Goal: Task Accomplishment & Management: Manage account settings

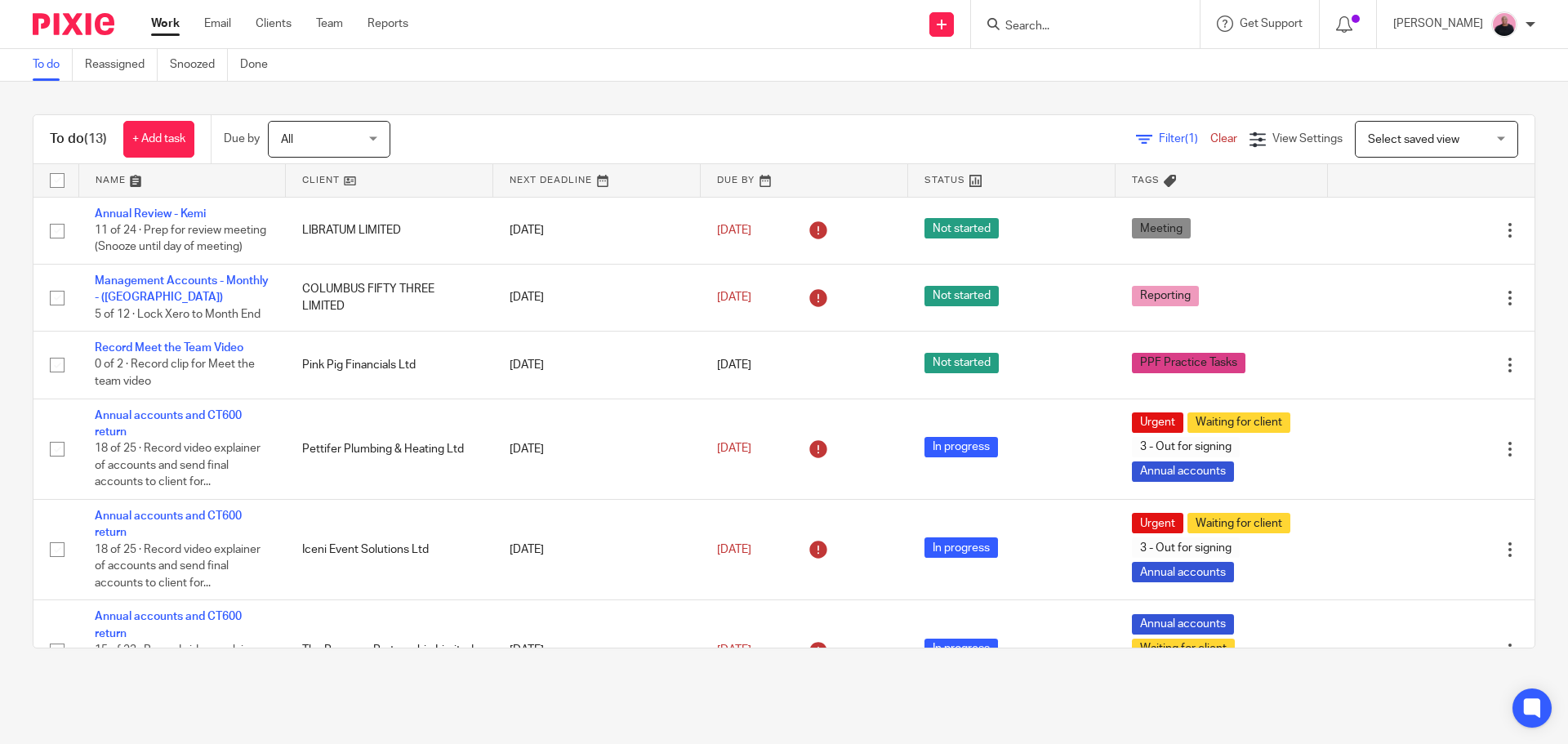
click at [1108, 14] on form at bounding box center [1090, 23] width 174 height 21
click at [1098, 29] on input "Search" at bounding box center [1076, 27] width 147 height 14
paste input "Beatrice Hackett"
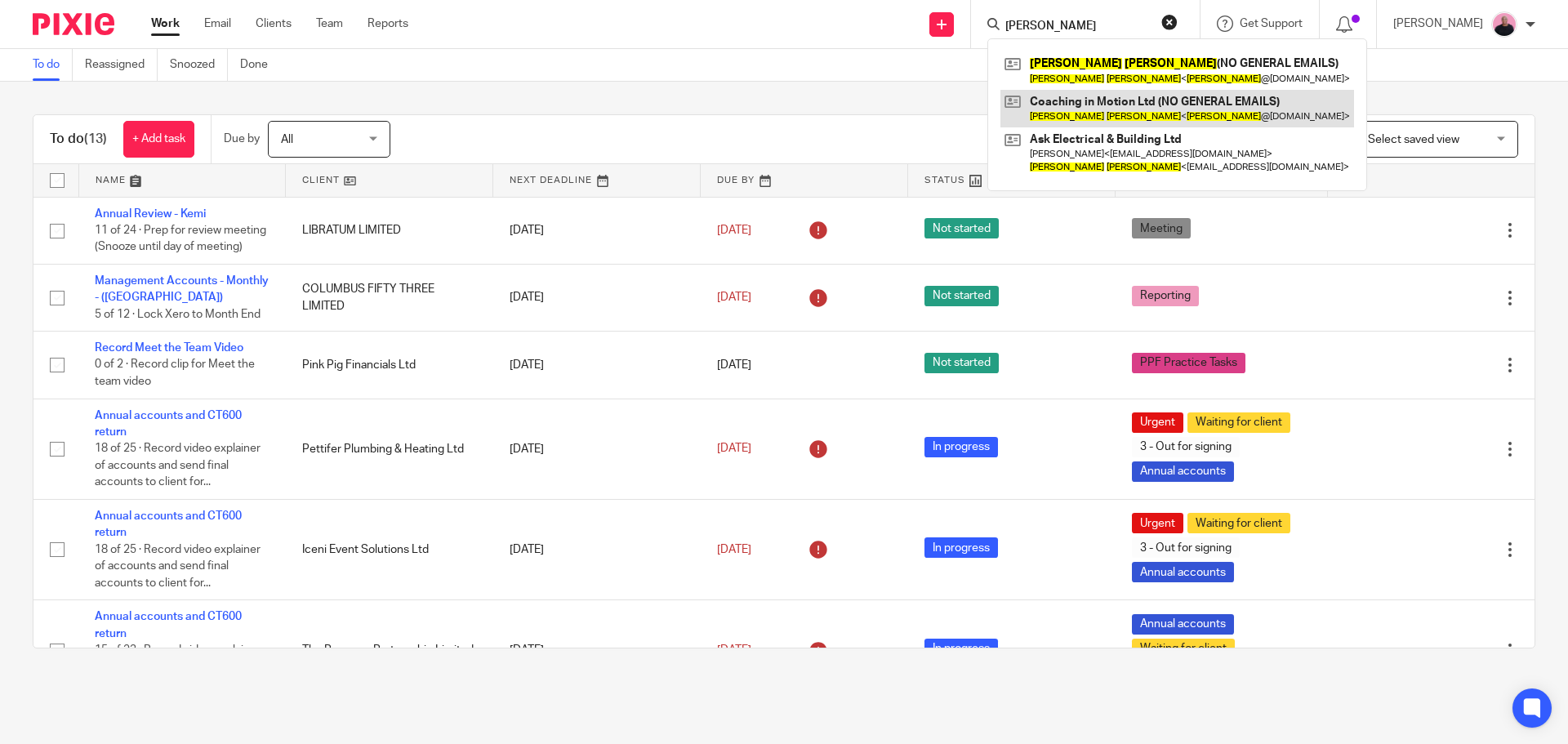
type input "Beatrice Hackett"
click at [1177, 25] on button "reset" at bounding box center [1169, 22] width 16 height 16
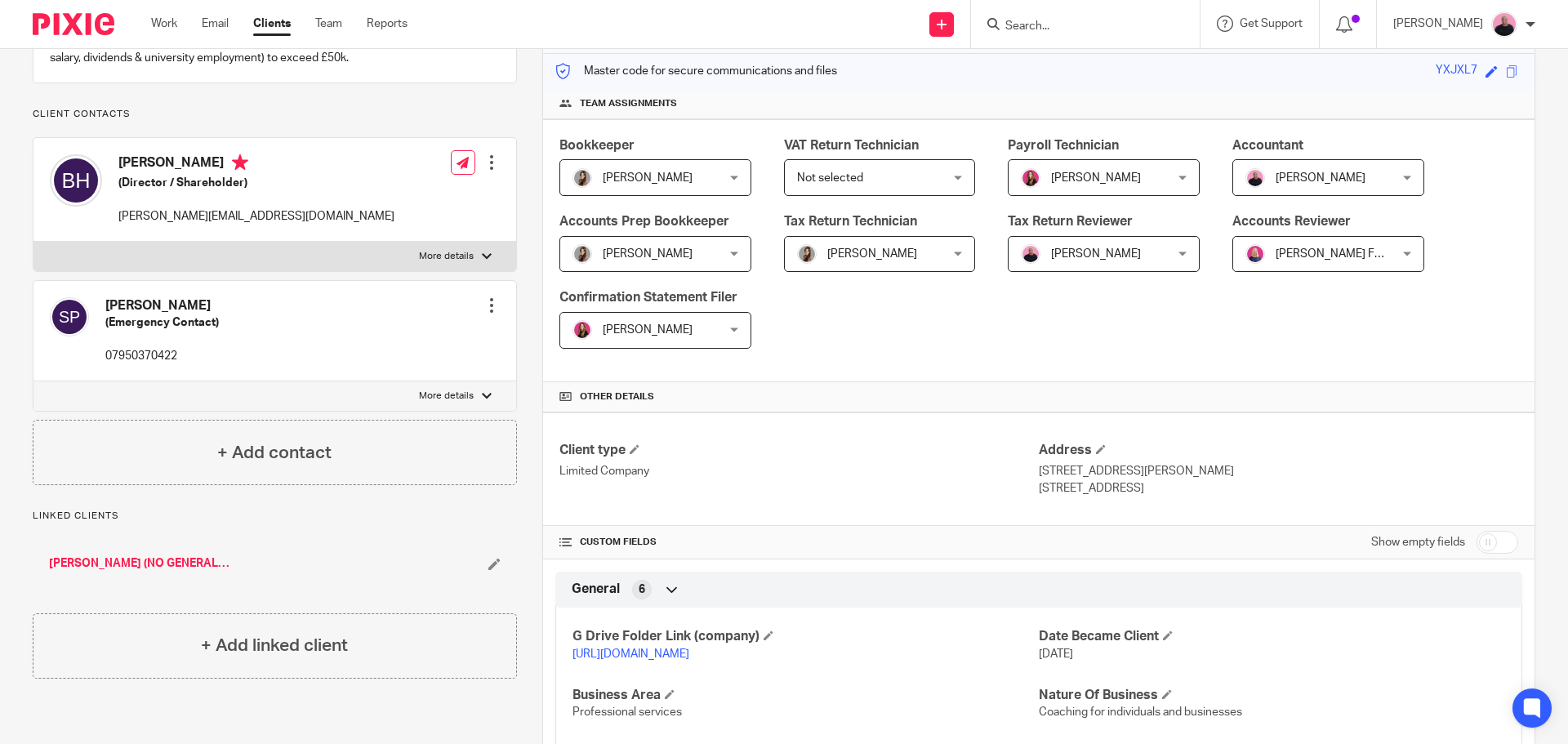
scroll to position [490, 0]
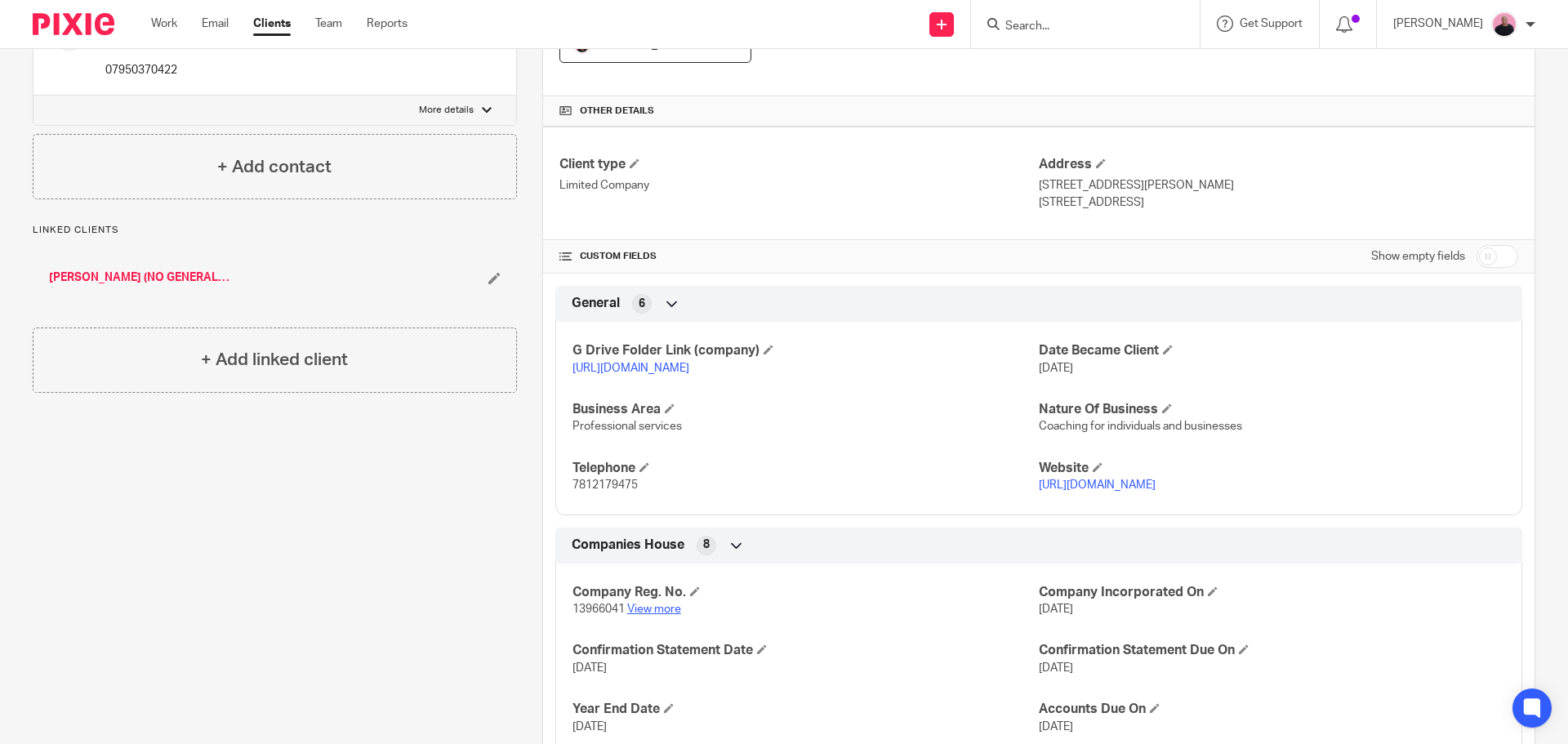
click at [660, 615] on link "View more" at bounding box center [654, 609] width 54 height 12
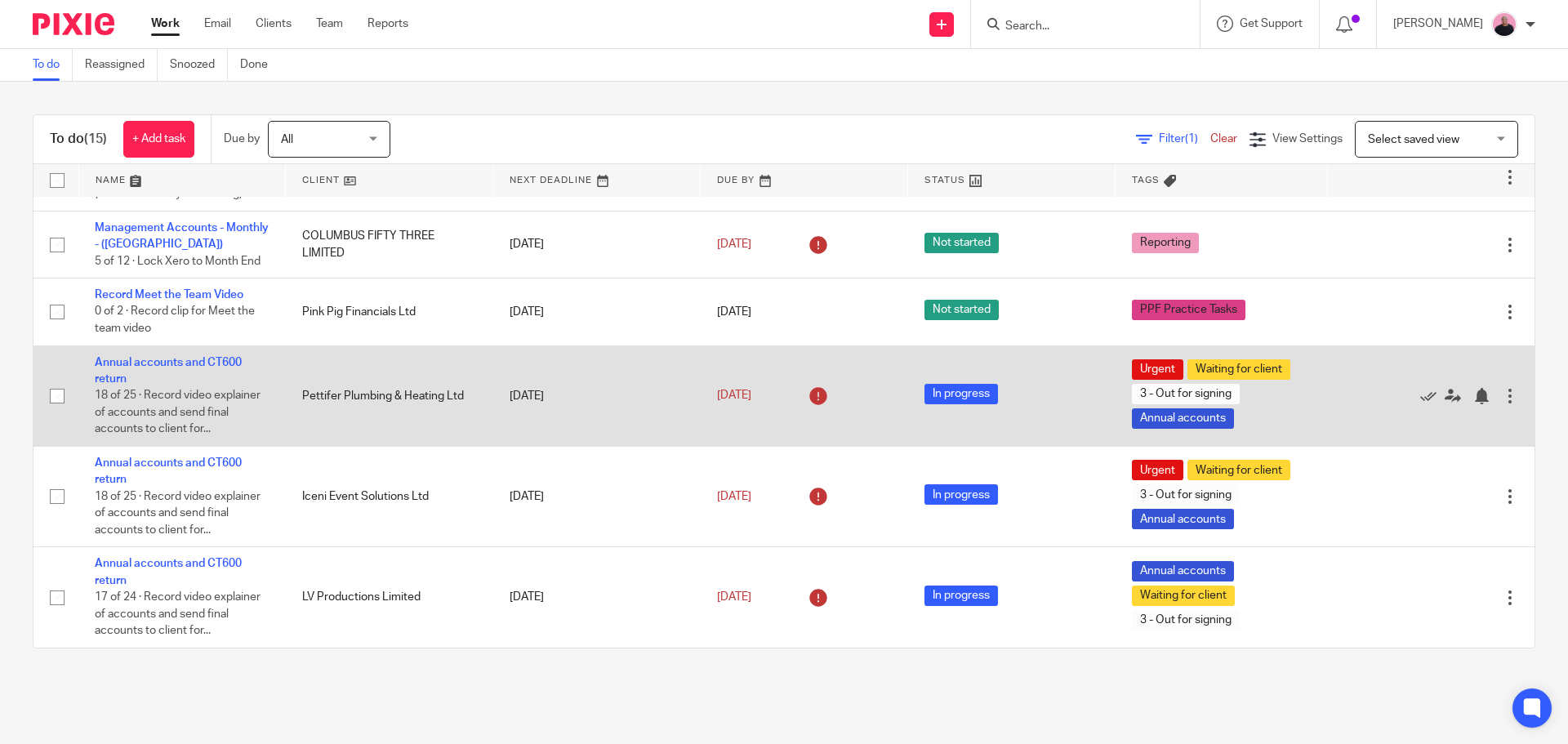
scroll to position [41, 0]
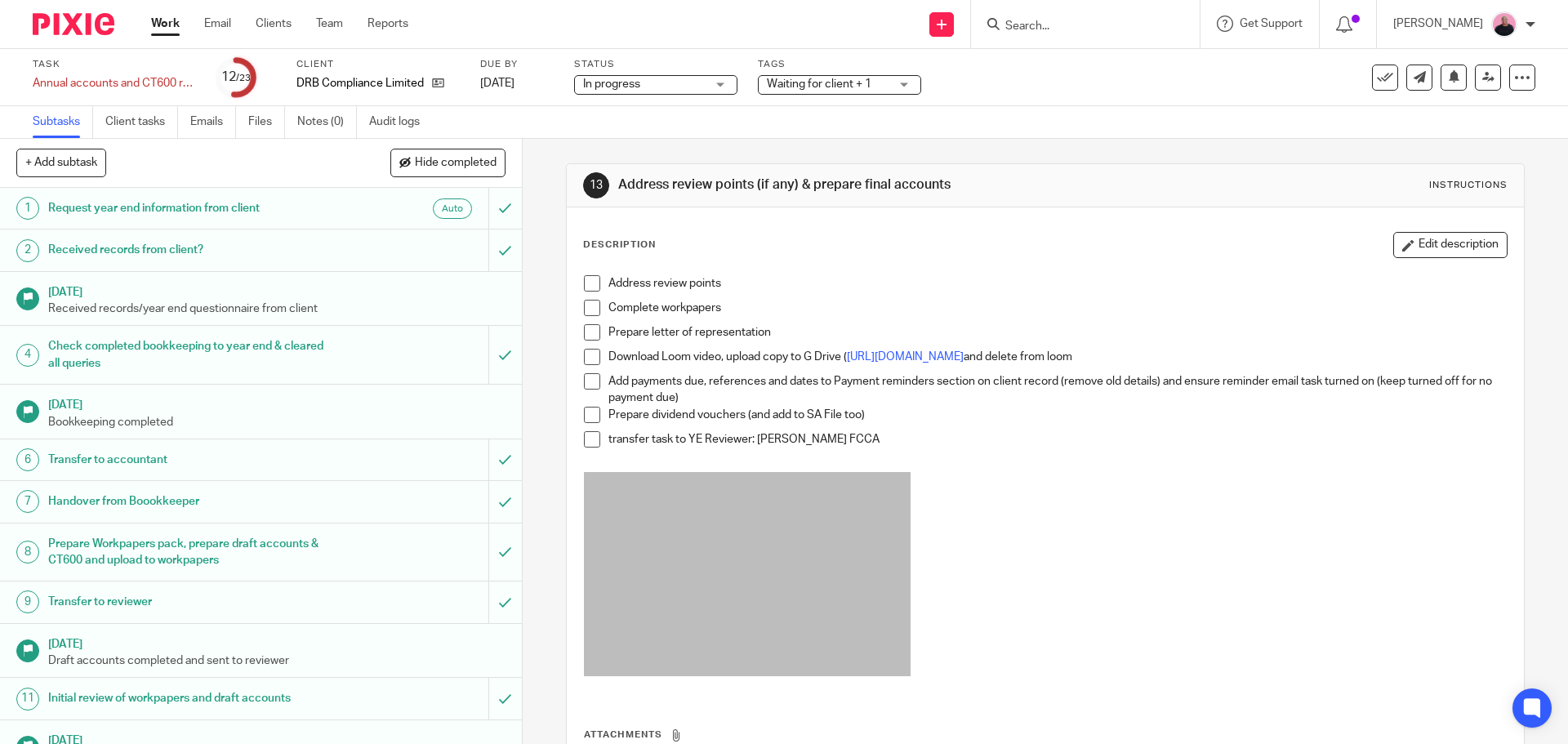
click at [585, 285] on span at bounding box center [592, 284] width 16 height 16
click at [590, 310] on span at bounding box center [592, 308] width 16 height 16
click at [590, 329] on span at bounding box center [592, 332] width 16 height 16
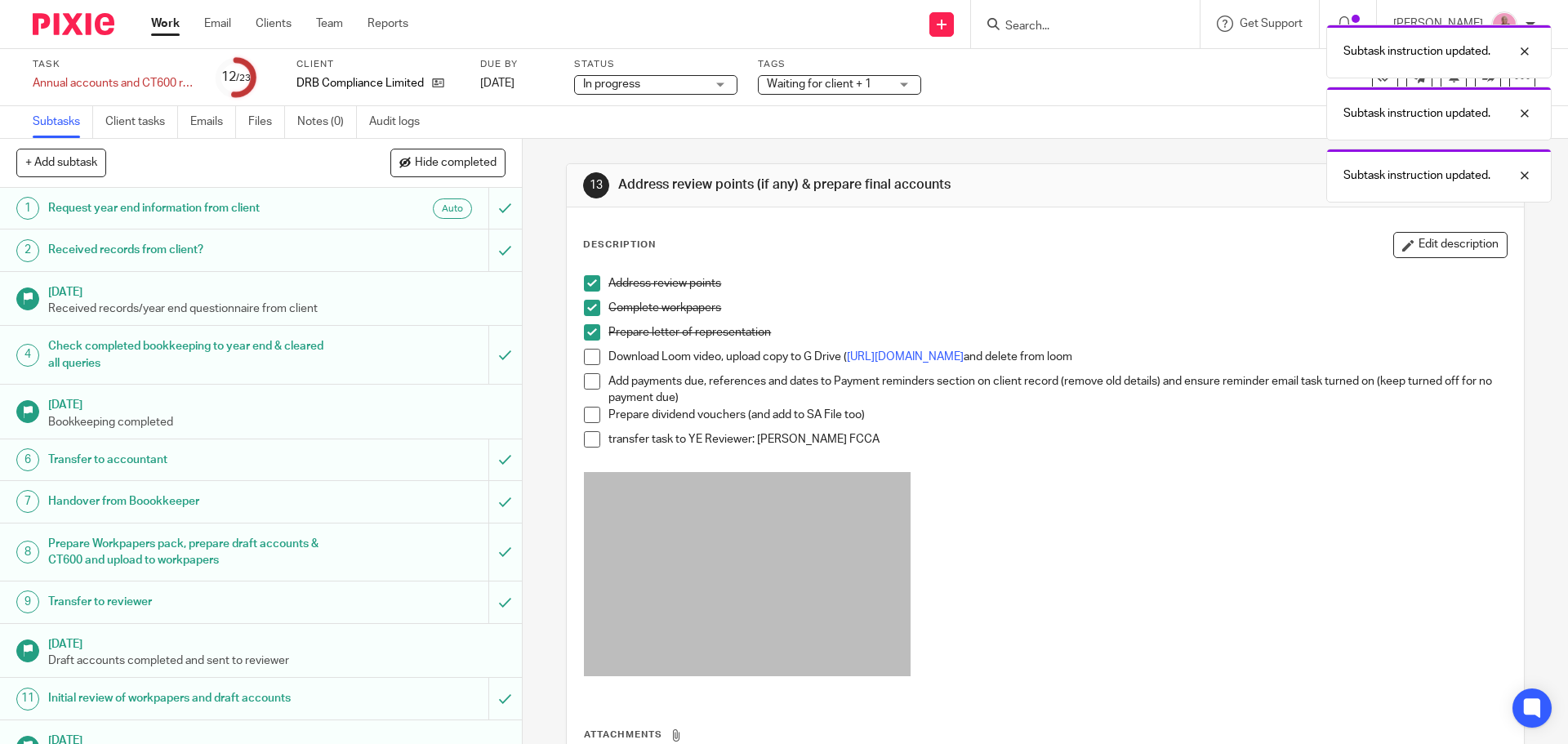
drag, startPoint x: 589, startPoint y: 354, endPoint x: 588, endPoint y: 379, distance: 25.0
click at [587, 356] on span at bounding box center [592, 357] width 16 height 16
drag, startPoint x: 587, startPoint y: 380, endPoint x: 592, endPoint y: 415, distance: 35.4
click at [587, 380] on span at bounding box center [592, 381] width 16 height 16
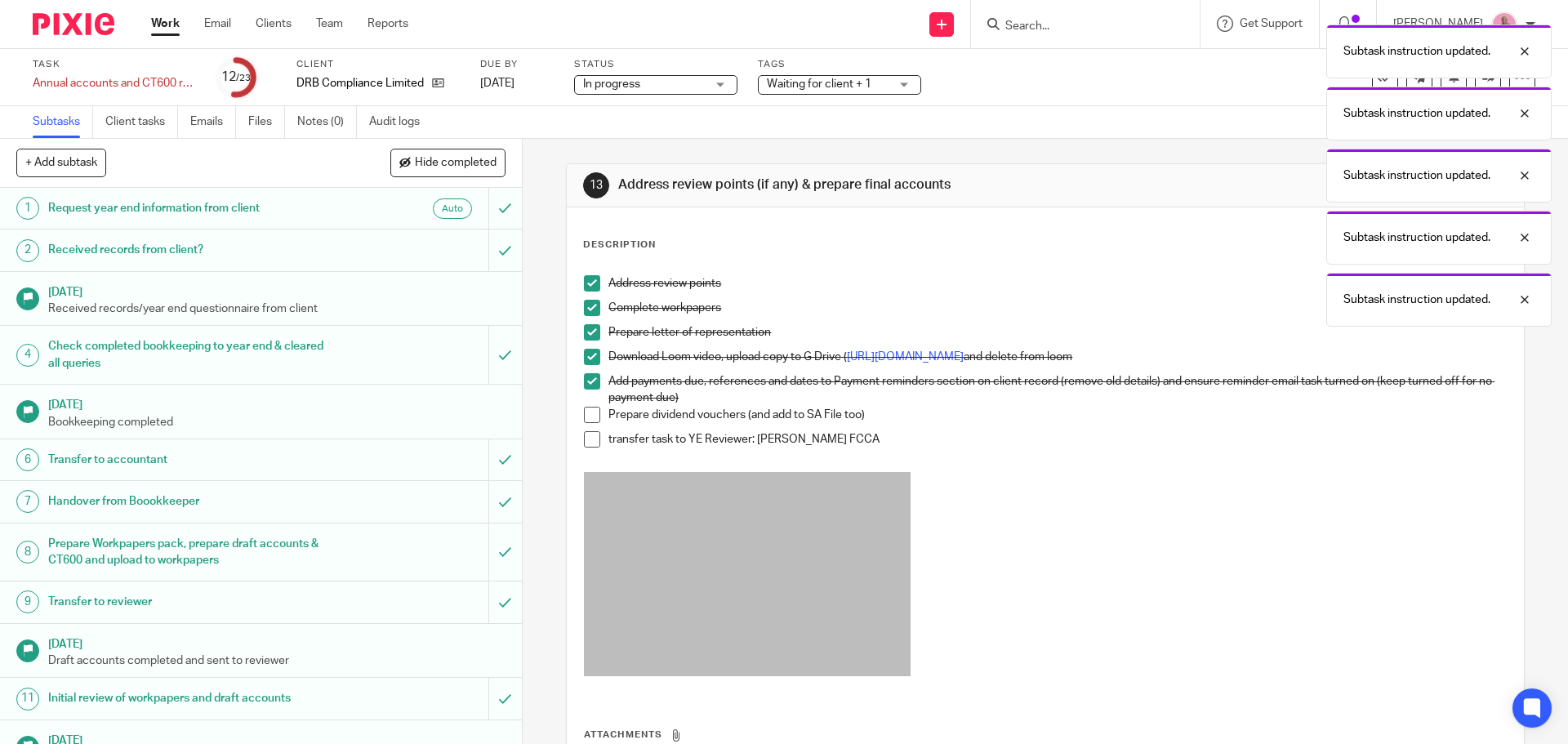
drag, startPoint x: 591, startPoint y: 415, endPoint x: 590, endPoint y: 425, distance: 10.0
click at [590, 415] on span at bounding box center [592, 415] width 16 height 16
click at [593, 441] on span at bounding box center [592, 440] width 16 height 16
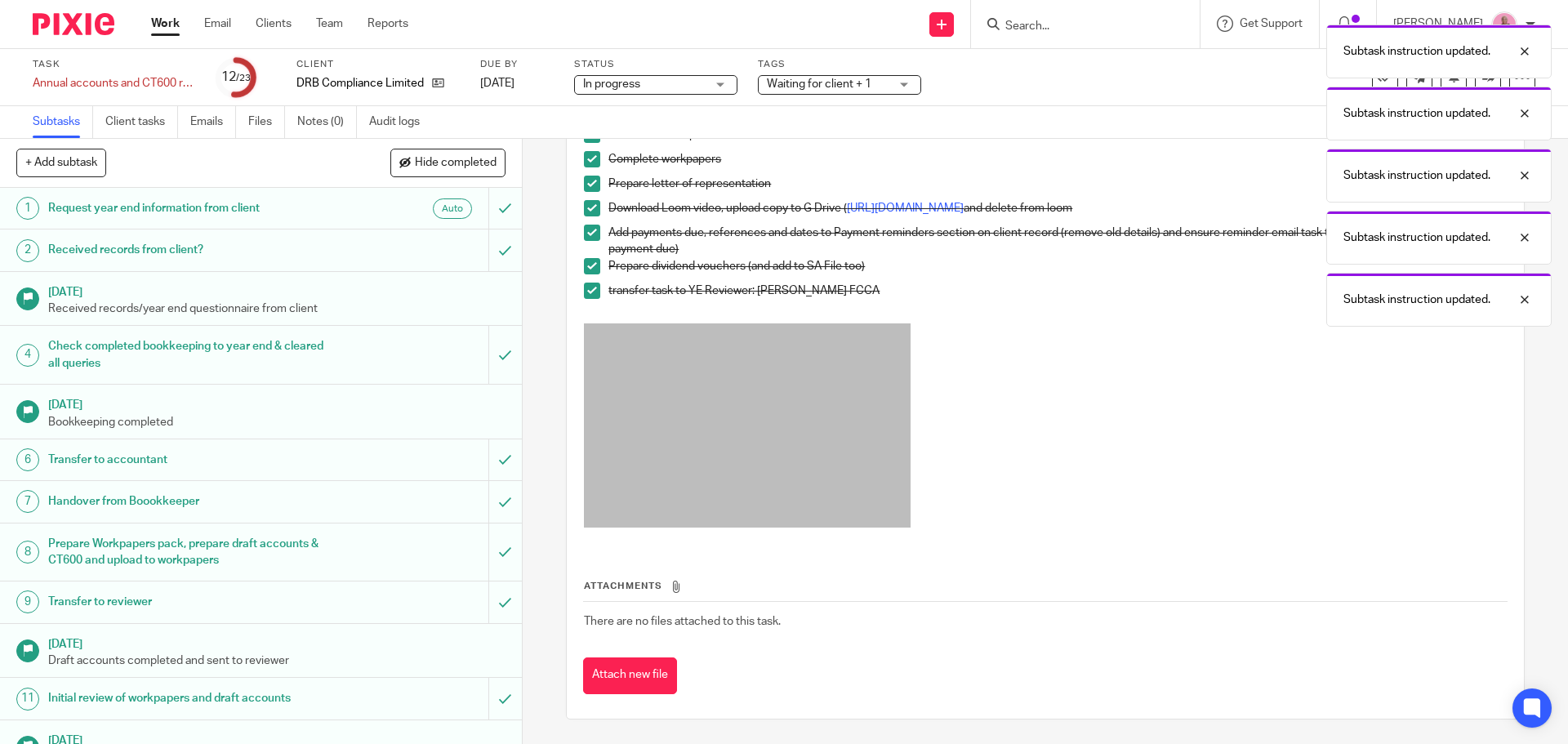
scroll to position [490, 0]
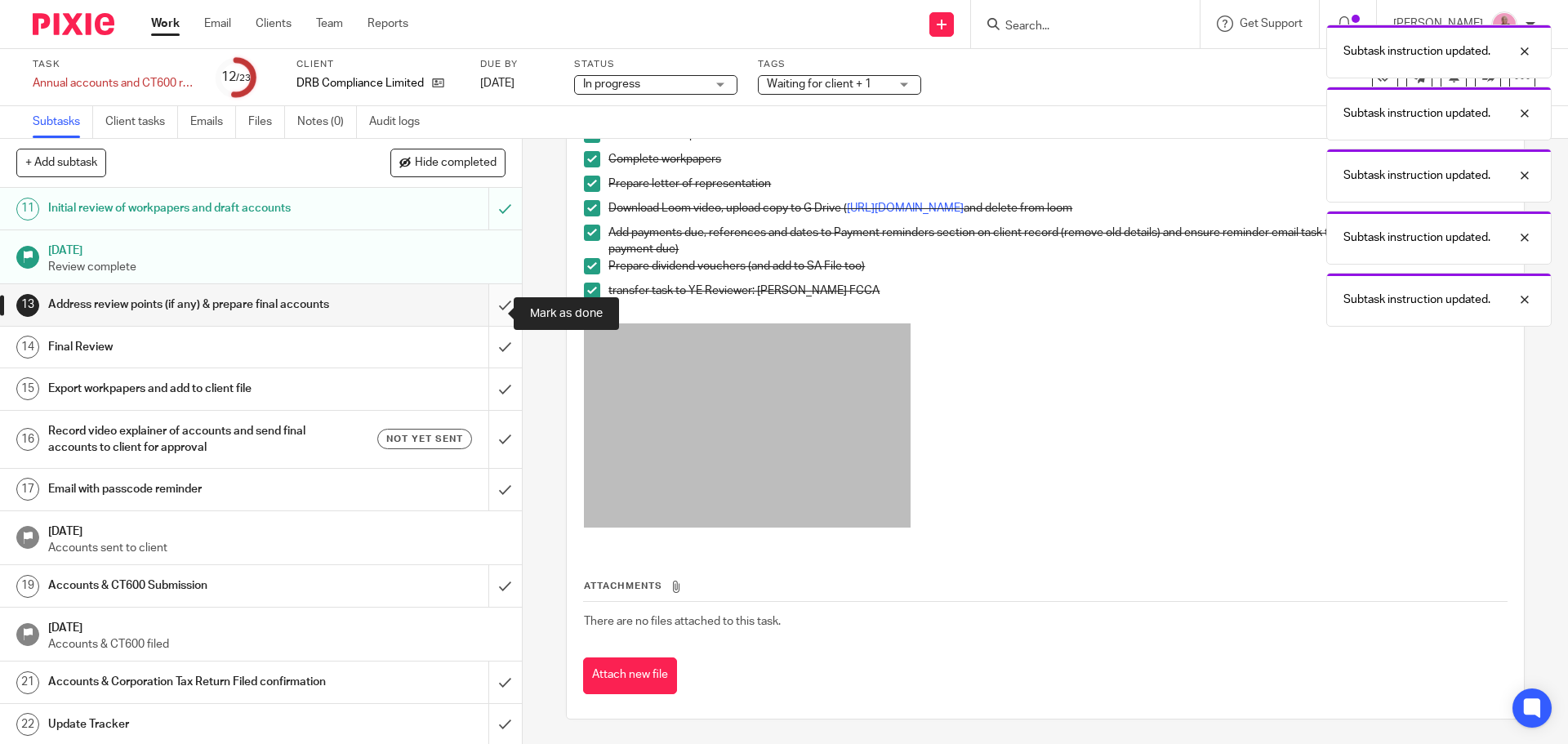
click at [485, 304] on input "submit" at bounding box center [260, 304] width 521 height 41
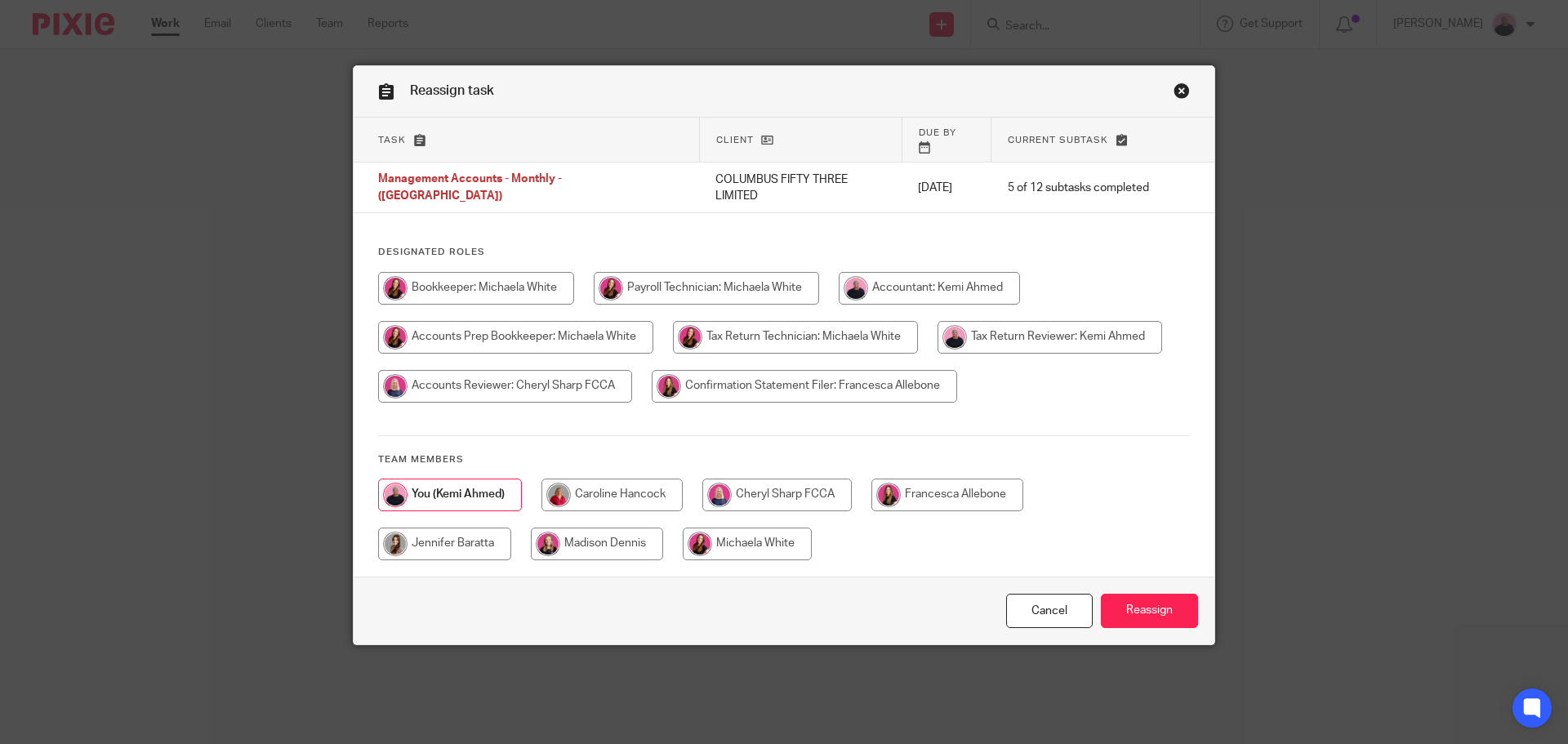
click at [751, 529] on input "radio" at bounding box center [747, 544] width 129 height 32
radio input "true"
click at [1161, 594] on input "Reassign" at bounding box center [1149, 611] width 97 height 35
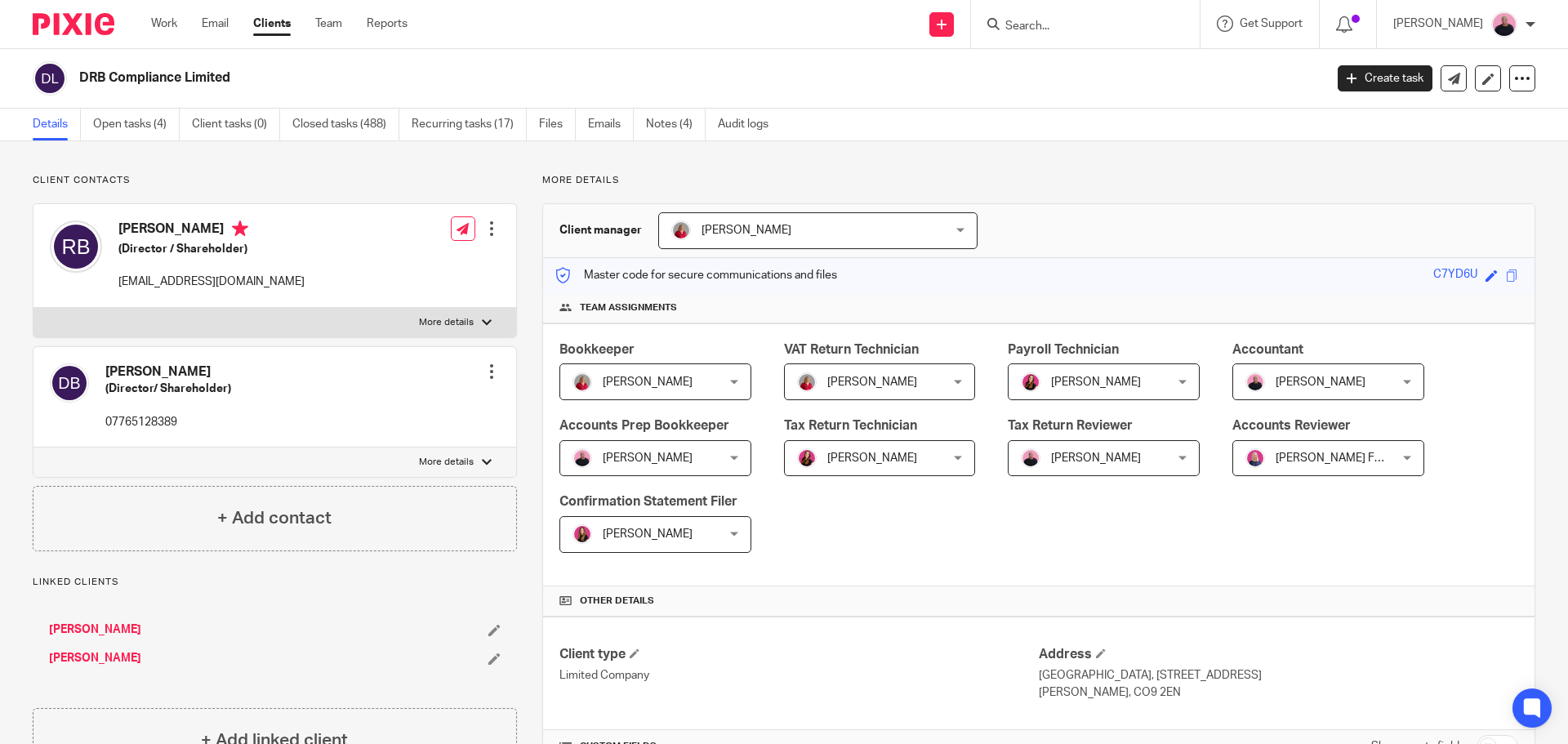
scroll to position [490, 0]
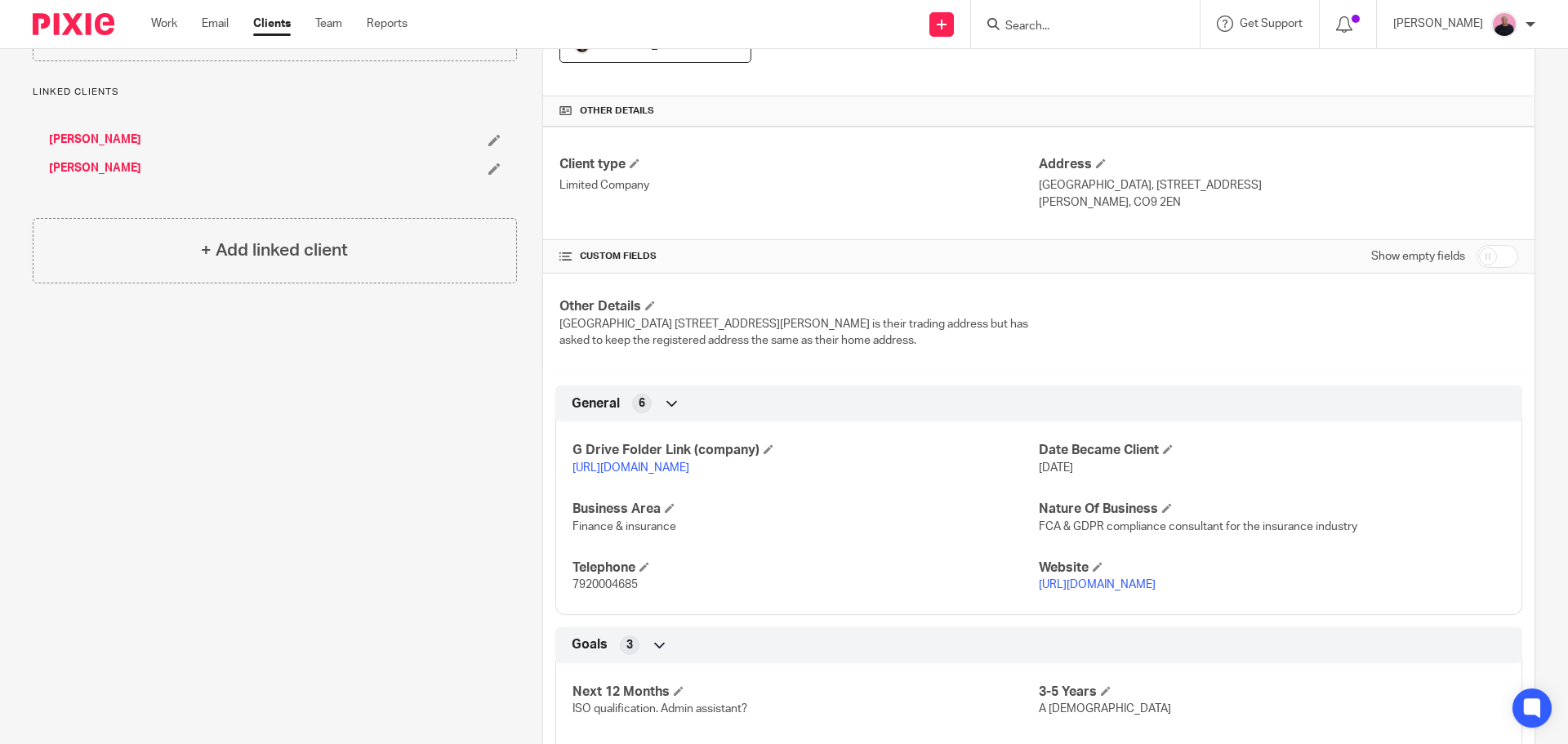
click at [662, 465] on link "https://drive.google.com/drive/folders/1K5QpkDfJTRbtJUxIZR7-_tTMkYMvZRvt?usp=dr…" at bounding box center [631, 467] width 117 height 12
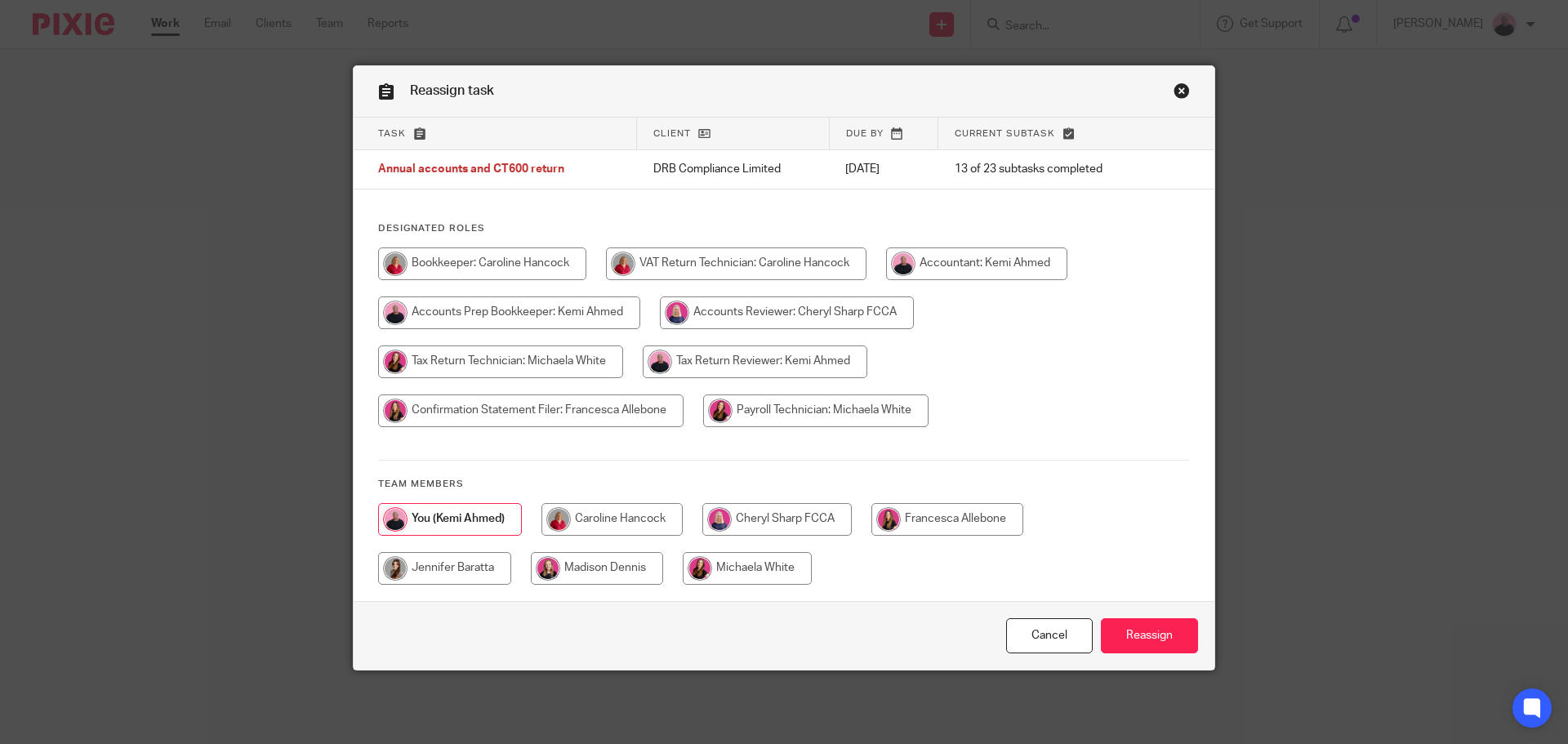
click at [759, 524] on input "radio" at bounding box center [777, 519] width 150 height 32
radio input "true"
click at [1143, 641] on input "Reassign" at bounding box center [1149, 635] width 97 height 35
